Goal: Task Accomplishment & Management: Manage account settings

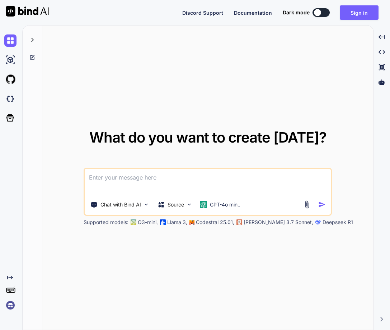
click at [8, 306] on img at bounding box center [10, 305] width 12 height 12
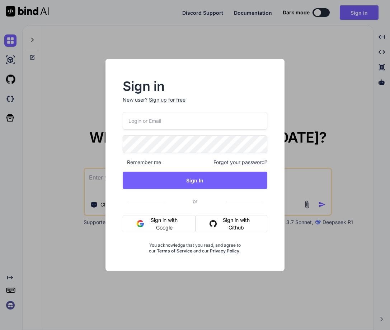
click at [139, 126] on input "email" at bounding box center [195, 121] width 144 height 18
paste input "[EMAIL_ADDRESS][DOMAIN_NAME]"
type input "[EMAIL_ADDRESS][DOMAIN_NAME]"
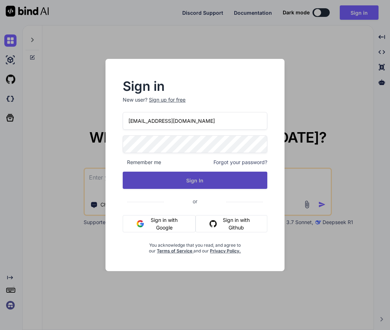
click at [203, 180] on button "Sign In" at bounding box center [195, 180] width 144 height 17
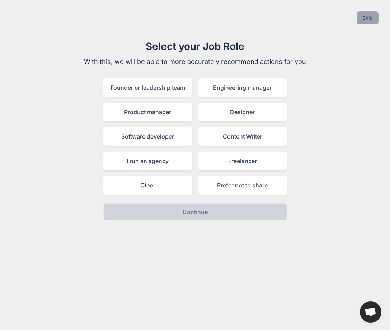
click at [370, 19] on button "Skip" at bounding box center [368, 17] width 22 height 13
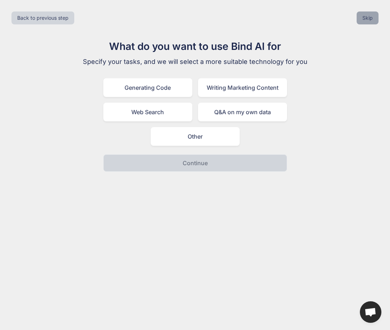
click at [370, 19] on button "Skip" at bounding box center [368, 17] width 22 height 13
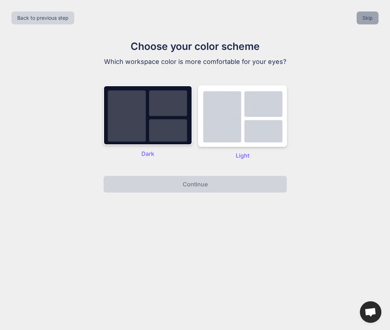
click at [370, 19] on button "Skip" at bounding box center [368, 17] width 22 height 13
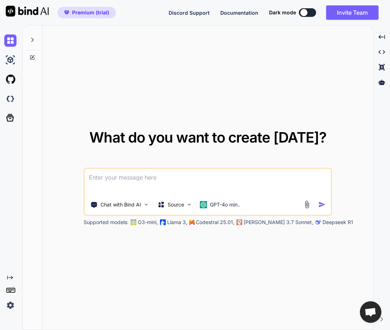
click at [9, 300] on img at bounding box center [10, 305] width 12 height 12
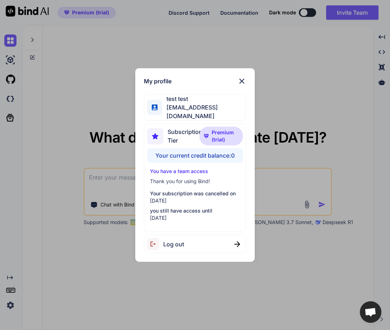
click at [177, 244] on span "Log out" at bounding box center [173, 244] width 21 height 9
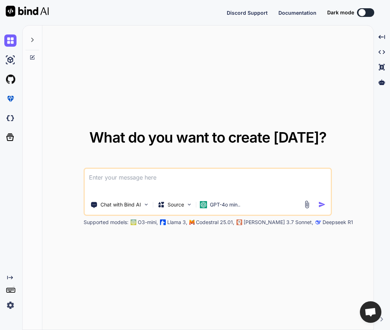
type textarea "x"
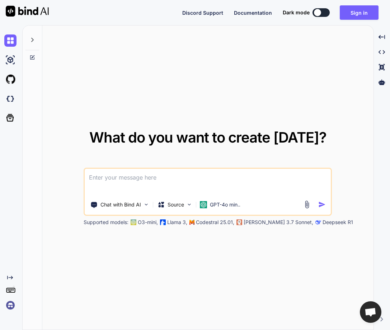
click at [13, 305] on img at bounding box center [10, 305] width 12 height 12
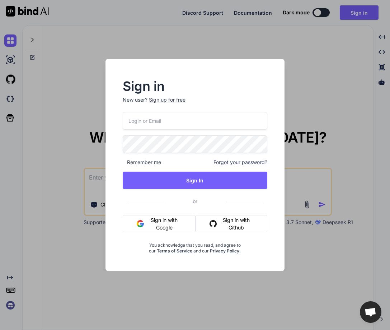
click at [244, 161] on span "Forgot your password?" at bounding box center [240, 162] width 54 height 7
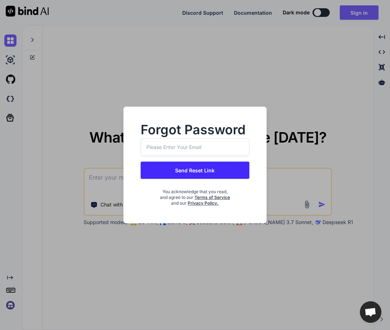
click at [165, 149] on input "email" at bounding box center [195, 147] width 109 height 18
paste input "[EMAIL_ADDRESS][DOMAIN_NAME]"
type input "[EMAIL_ADDRESS][DOMAIN_NAME]"
click at [192, 172] on button "Send Reset Link" at bounding box center [195, 169] width 109 height 17
click at [186, 170] on button "Send Reset Link" at bounding box center [195, 169] width 109 height 17
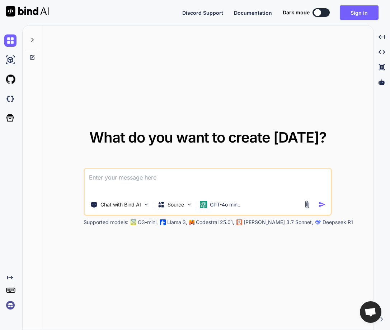
click at [11, 302] on img at bounding box center [10, 305] width 12 height 12
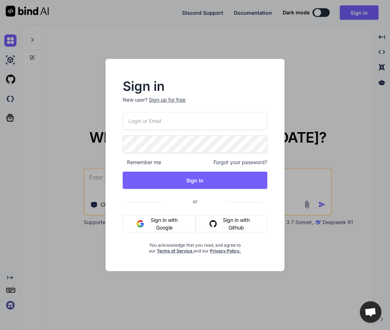
click at [150, 119] on input "email" at bounding box center [195, 121] width 144 height 18
paste input "[EMAIL_ADDRESS][DOMAIN_NAME]"
type input "[EMAIL_ADDRESS][DOMAIN_NAME]"
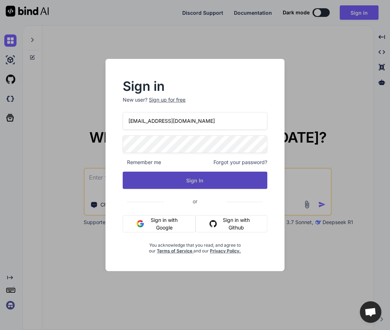
click at [175, 184] on button "Sign In" at bounding box center [195, 180] width 144 height 17
click at [202, 180] on button "Sign In" at bounding box center [195, 180] width 144 height 17
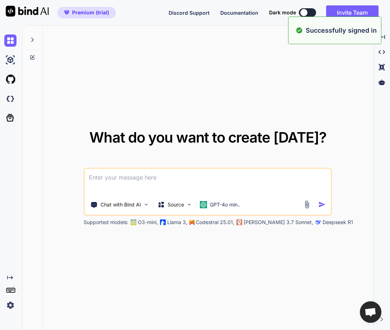
type textarea "x"
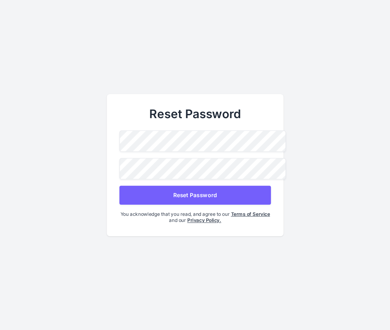
click at [207, 190] on button "Reset Password" at bounding box center [194, 194] width 151 height 19
